Goal: Navigation & Orientation: Find specific page/section

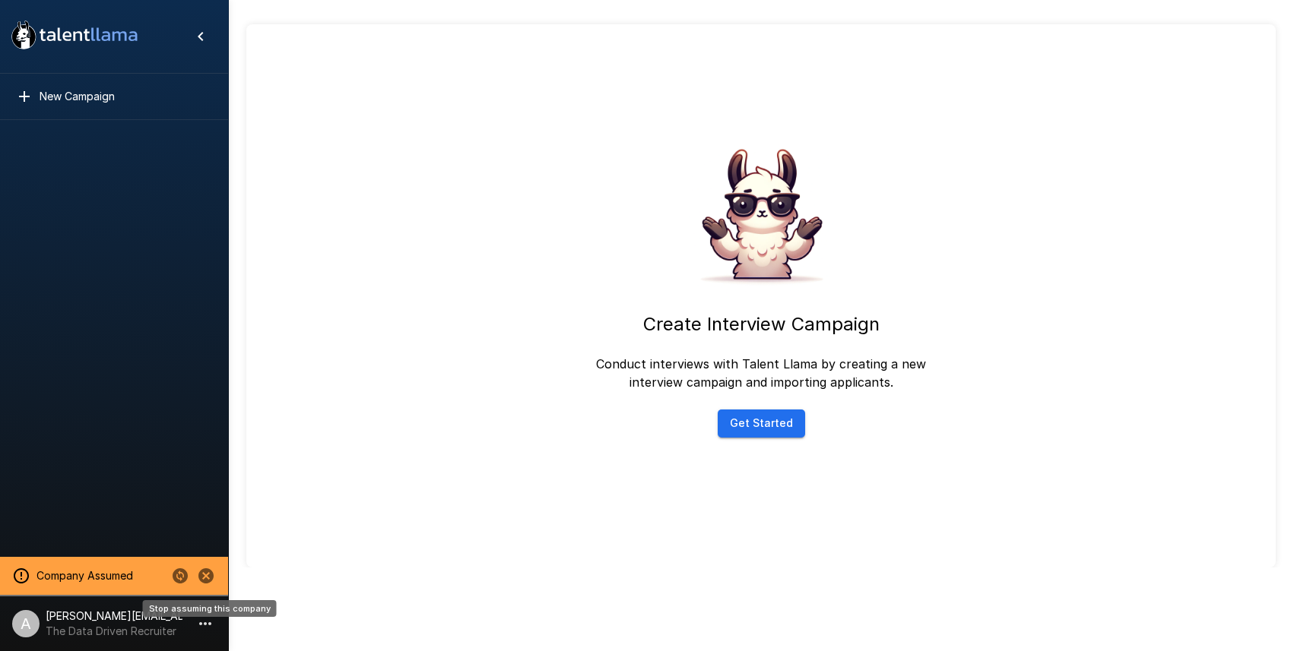
click at [203, 576] on icon "Stop assuming this company" at bounding box center [205, 576] width 15 height 15
